Goal: Use online tool/utility: Use online tool/utility

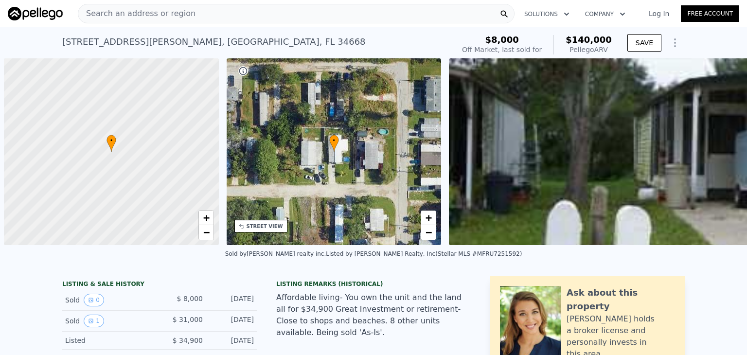
click at [176, 16] on span "Search an address or region" at bounding box center [136, 14] width 117 height 12
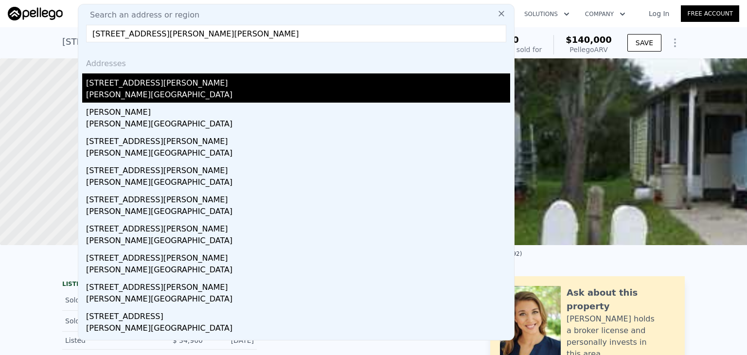
type input "[STREET_ADDRESS][PERSON_NAME][PERSON_NAME]"
click at [97, 83] on div "[STREET_ADDRESS][PERSON_NAME]" at bounding box center [298, 81] width 424 height 16
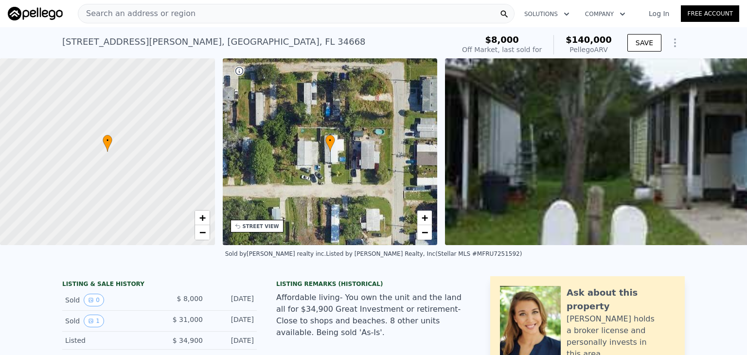
type input "2"
type input "1"
type input "816"
type input "1472"
type input "10019"
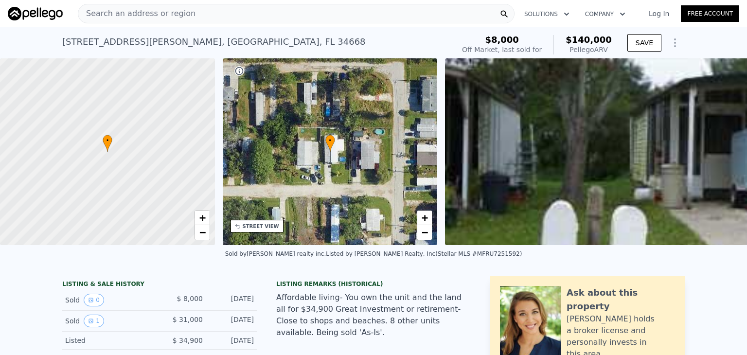
type input "24394"
type input "$ 186,000"
type input "5"
type input "$ 29,998"
